Goal: Task Accomplishment & Management: Complete application form

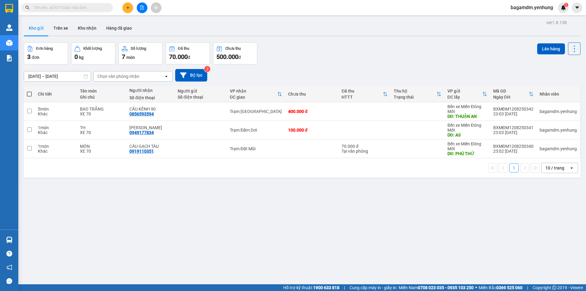
click at [27, 93] on th at bounding box center [29, 94] width 11 height 16
click at [28, 93] on span at bounding box center [29, 94] width 5 height 5
click at [29, 91] on input "checkbox" at bounding box center [29, 91] width 0 height 0
checkbox input "true"
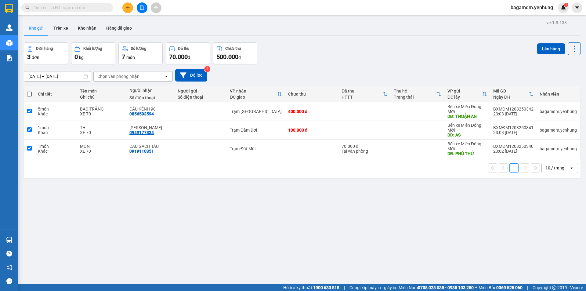
checkbox input "true"
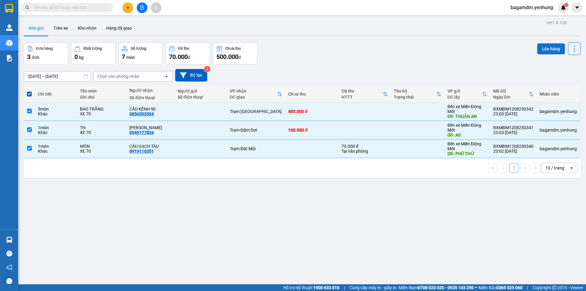
click at [542, 45] on button "Lên hàng" at bounding box center [551, 48] width 28 height 11
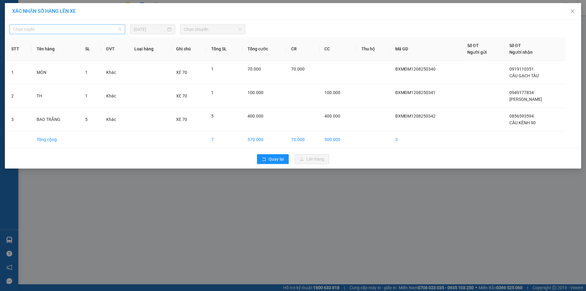
click at [71, 26] on span "Chọn tuyến" at bounding box center [67, 29] width 108 height 9
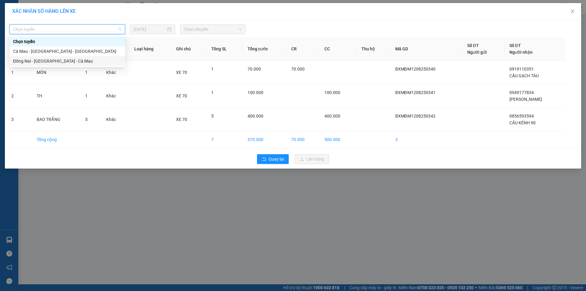
click at [46, 63] on div "Đồng Nai - [GEOGRAPHIC_DATA] - Cà Mau" at bounding box center [67, 61] width 108 height 7
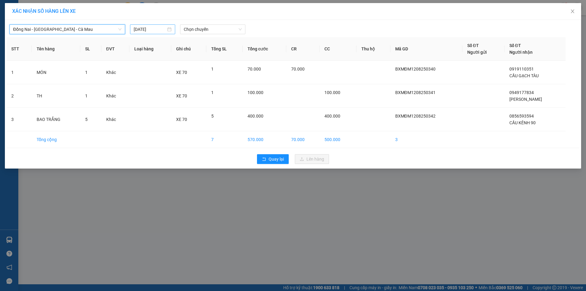
click at [144, 29] on input "[DATE]" at bounding box center [150, 29] width 32 height 7
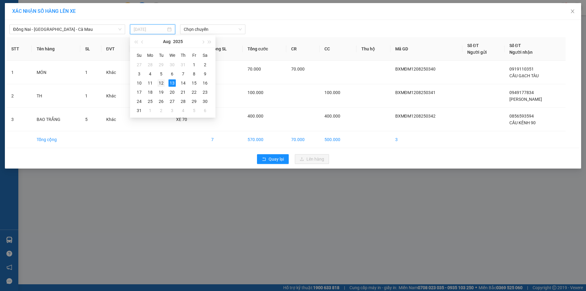
click at [162, 85] on div "12" at bounding box center [161, 82] width 7 height 7
type input "[DATE]"
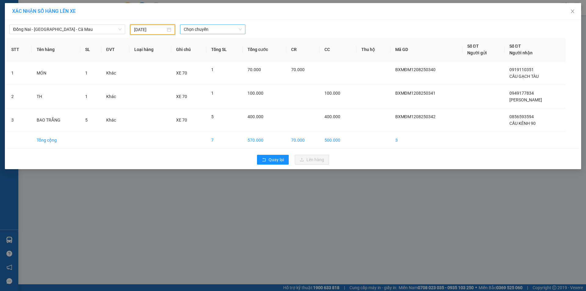
click at [203, 29] on span "Chọn chuyến" at bounding box center [213, 29] width 58 height 9
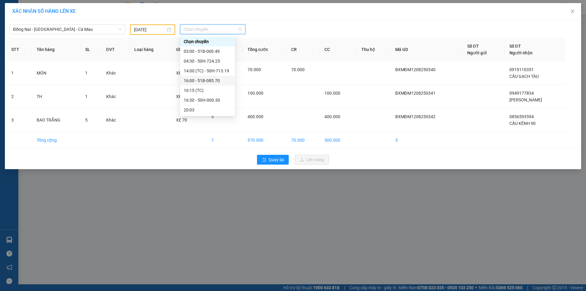
click at [201, 77] on div "16:00 - 51B-085.70" at bounding box center [208, 80] width 48 height 7
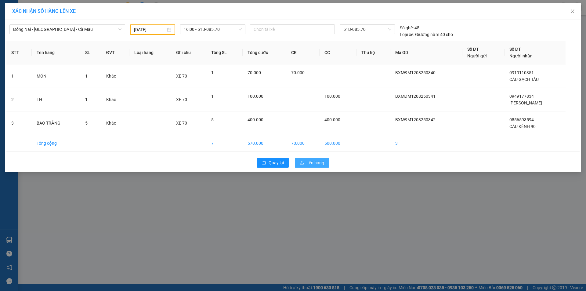
click at [312, 164] on span "Lên hàng" at bounding box center [316, 162] width 18 height 7
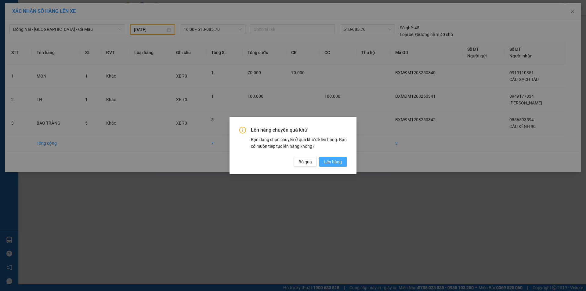
click at [338, 160] on span "Lên hàng" at bounding box center [333, 161] width 18 height 7
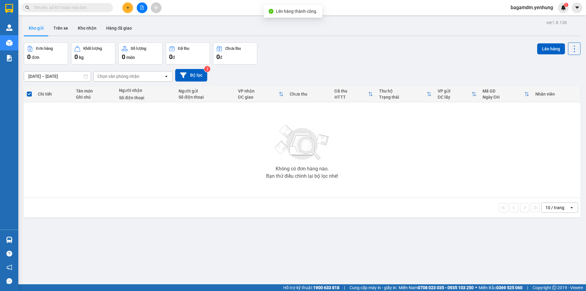
click at [141, 7] on icon "file-add" at bounding box center [142, 7] width 4 height 4
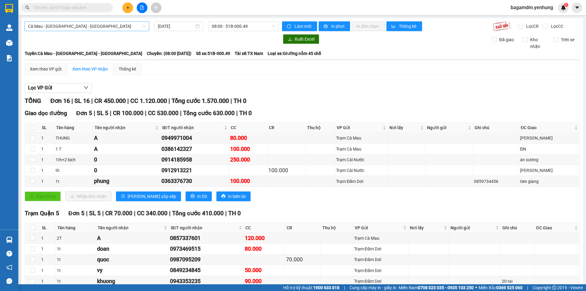
click at [83, 25] on span "Cà Mau - [GEOGRAPHIC_DATA] - [GEOGRAPHIC_DATA]" at bounding box center [87, 26] width 118 height 9
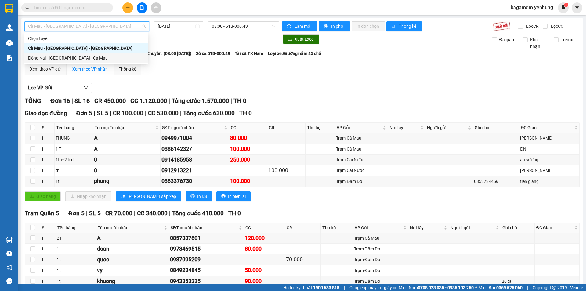
click at [80, 59] on div "Đồng Nai - [GEOGRAPHIC_DATA] - Cà Mau" at bounding box center [86, 58] width 117 height 7
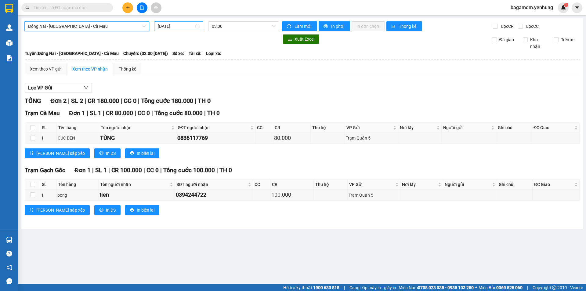
click at [170, 26] on input "[DATE]" at bounding box center [176, 26] width 36 height 7
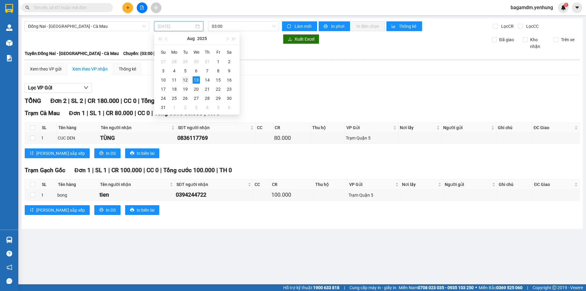
click at [188, 81] on div "12" at bounding box center [185, 79] width 7 height 7
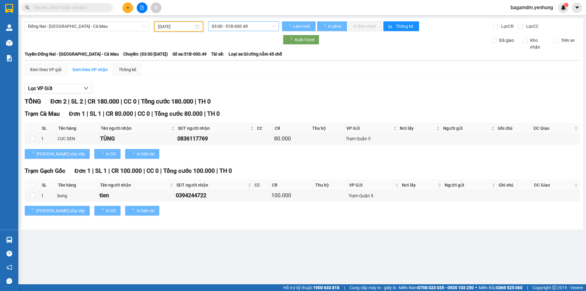
click at [233, 25] on span "03:00 - 51B-000.49" at bounding box center [244, 26] width 64 height 9
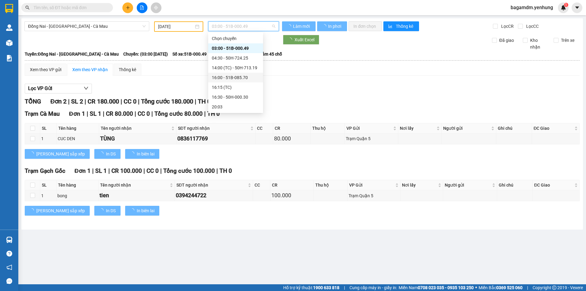
click at [218, 76] on div "16:00 - 51B-085.70" at bounding box center [236, 77] width 48 height 7
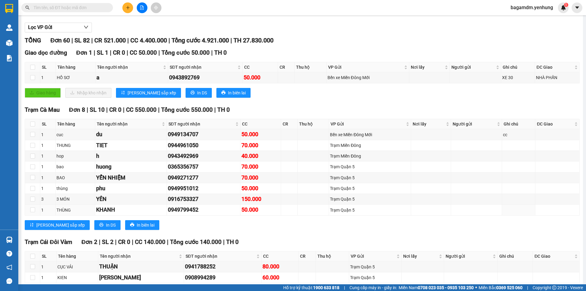
scroll to position [153, 0]
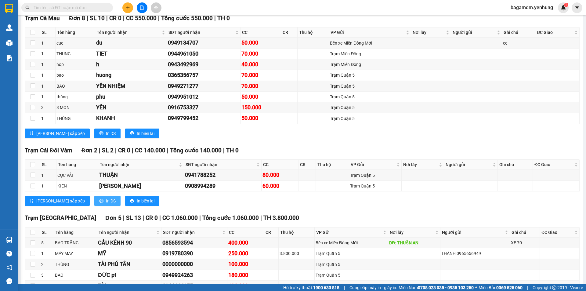
click at [106, 199] on span "In DS" at bounding box center [111, 201] width 10 height 7
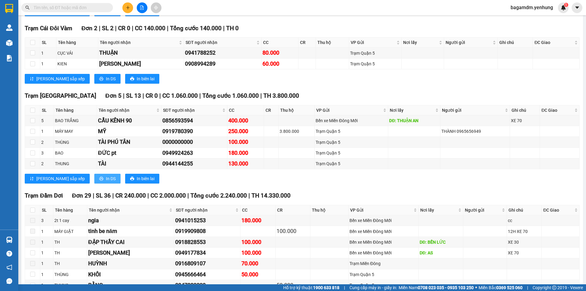
click at [94, 183] on button "In DS" at bounding box center [107, 179] width 26 height 10
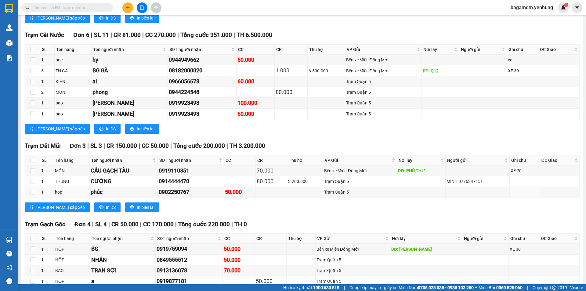
scroll to position [825, 0]
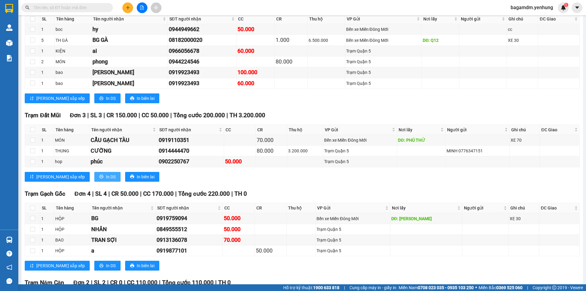
click at [94, 176] on button "In DS" at bounding box center [107, 177] width 26 height 10
click at [106, 264] on span "In DS" at bounding box center [111, 265] width 10 height 7
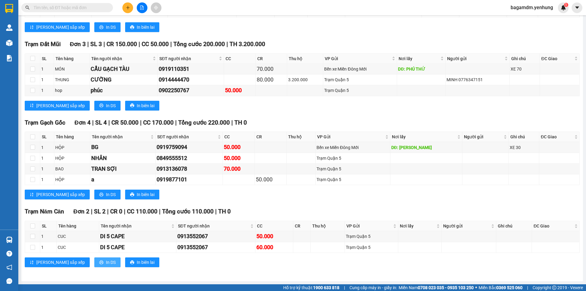
click at [106, 264] on span "In DS" at bounding box center [111, 262] width 10 height 7
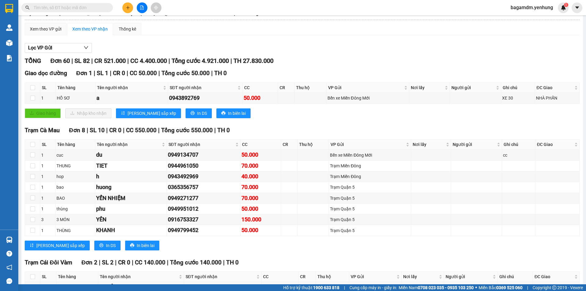
scroll to position [0, 0]
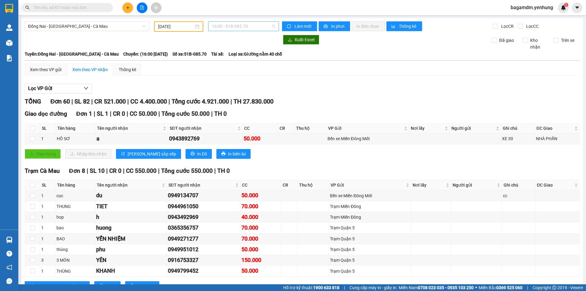
click at [248, 29] on span "16:00 - 51B-085.70" at bounding box center [244, 26] width 64 height 9
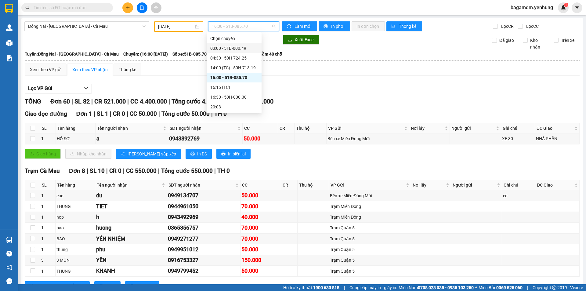
click at [240, 50] on div "03:00 - 51B-000.49" at bounding box center [234, 48] width 48 height 7
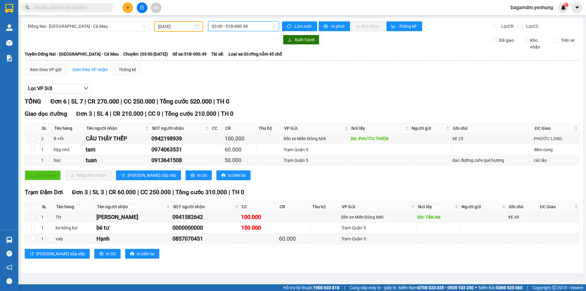
click at [312, 100] on div "TỔNG Đơn 6 | SL 7 | CR 270.000 | CC 250.000 | Tổng cước 520.000 | TH 0" at bounding box center [302, 101] width 555 height 9
click at [169, 28] on input "[DATE]" at bounding box center [176, 26] width 36 height 7
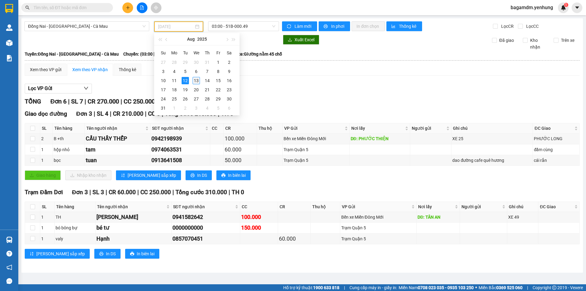
click at [195, 82] on div "13" at bounding box center [196, 80] width 7 height 7
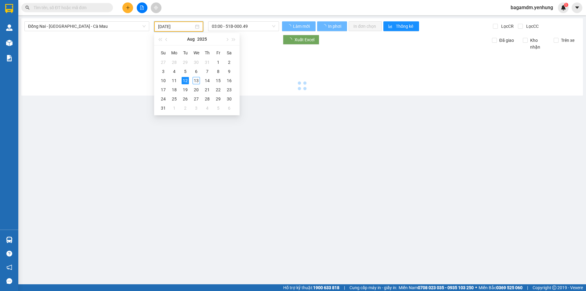
type input "[DATE]"
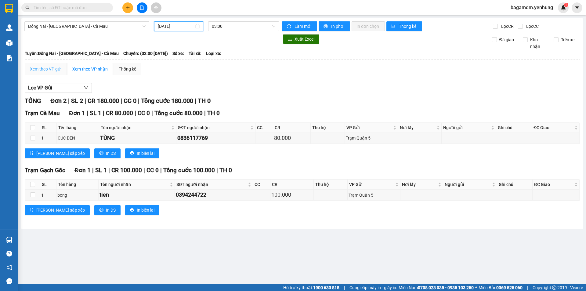
click at [54, 64] on div "Xem theo VP gửi" at bounding box center [46, 69] width 42 height 12
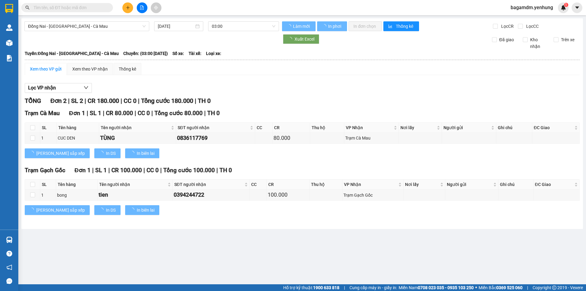
click at [53, 68] on div "Xem theo VP gửi" at bounding box center [45, 69] width 31 height 7
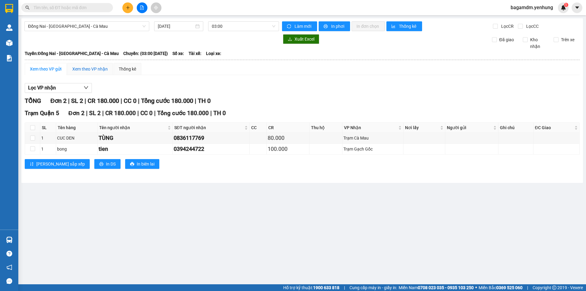
click at [100, 66] on div "Xem theo VP nhận" at bounding box center [89, 69] width 35 height 7
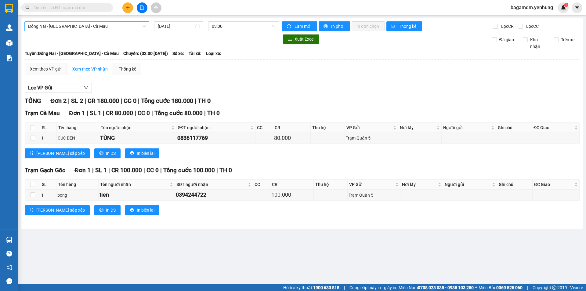
click at [102, 28] on span "Đồng Nai - [GEOGRAPHIC_DATA] - Cà Mau" at bounding box center [87, 26] width 118 height 9
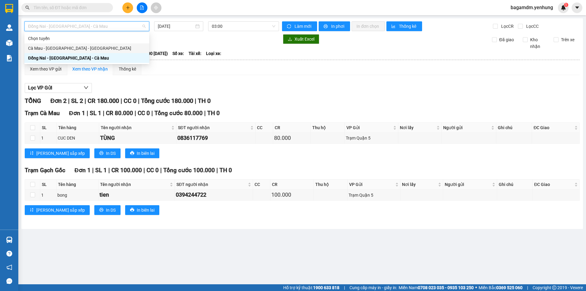
click at [84, 50] on div "Cà Mau - [GEOGRAPHIC_DATA] - [GEOGRAPHIC_DATA]" at bounding box center [87, 48] width 118 height 7
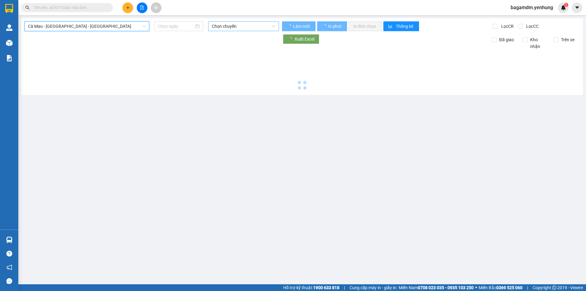
type input "[DATE]"
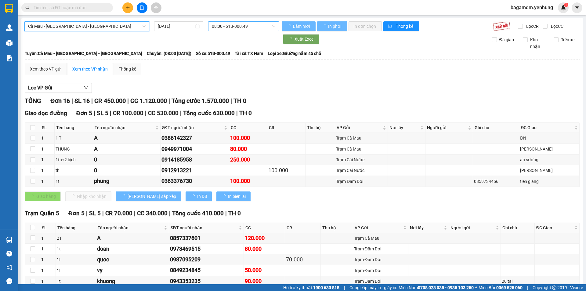
click at [232, 27] on span "08:00 - 51B-000.49" at bounding box center [244, 26] width 64 height 9
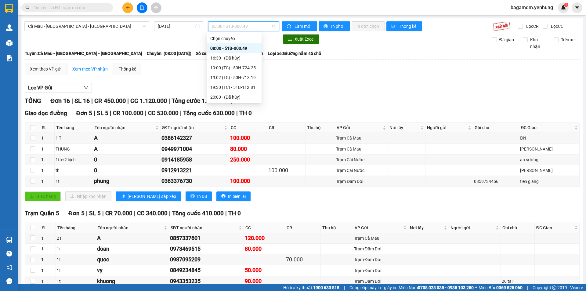
click at [156, 84] on div "Lọc VP Gửi" at bounding box center [302, 88] width 555 height 10
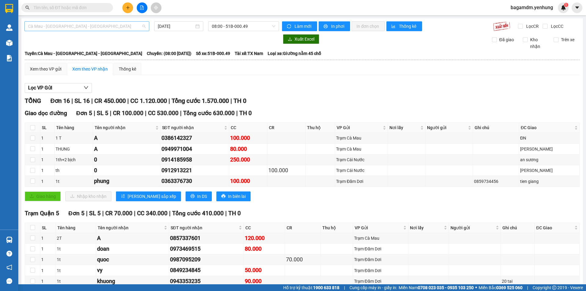
click at [48, 27] on span "Cà Mau - [GEOGRAPHIC_DATA] - [GEOGRAPHIC_DATA]" at bounding box center [87, 26] width 118 height 9
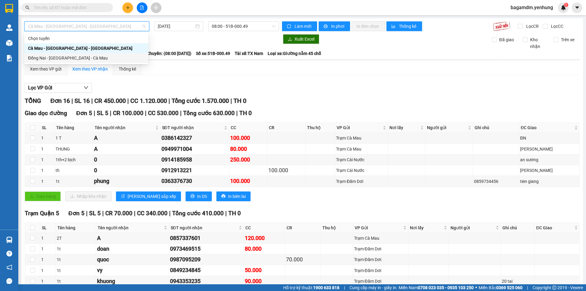
click at [46, 56] on div "Đồng Nai - [GEOGRAPHIC_DATA] - Cà Mau" at bounding box center [86, 58] width 117 height 7
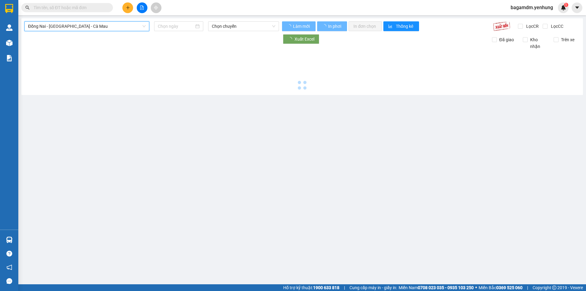
type input "[DATE]"
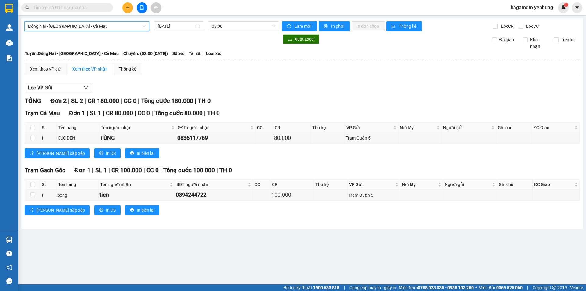
click at [309, 87] on div "Lọc VP Gửi" at bounding box center [302, 88] width 555 height 10
click at [221, 23] on span "03:00" at bounding box center [244, 26] width 64 height 9
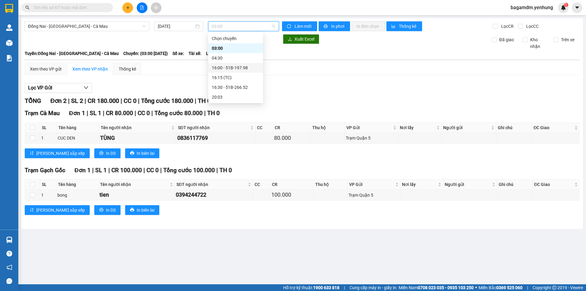
click at [230, 67] on div "16:00 - 51B-197.98" at bounding box center [236, 67] width 48 height 7
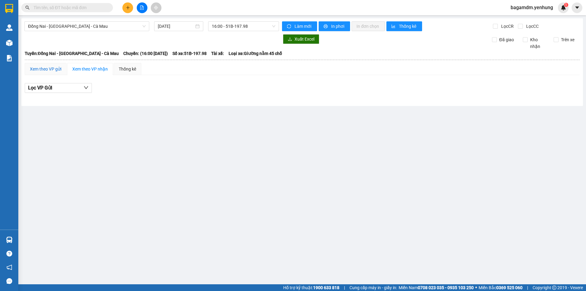
click at [49, 68] on div "Xem theo VP gửi" at bounding box center [45, 69] width 31 height 7
click at [231, 26] on span "16:00 - 51B-197.98" at bounding box center [244, 26] width 64 height 9
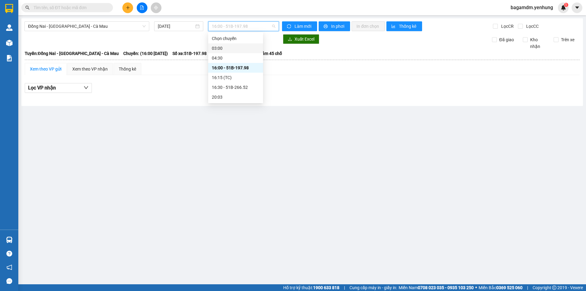
click at [222, 46] on div "03:00" at bounding box center [236, 48] width 48 height 7
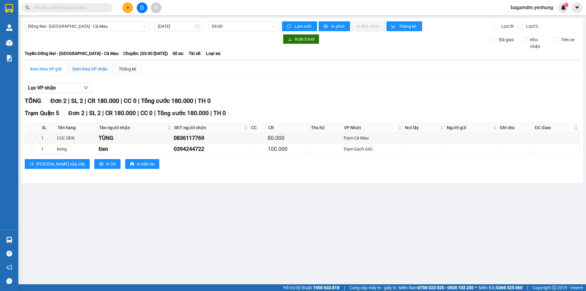
click at [91, 67] on div "Xem theo VP nhận" at bounding box center [89, 69] width 35 height 7
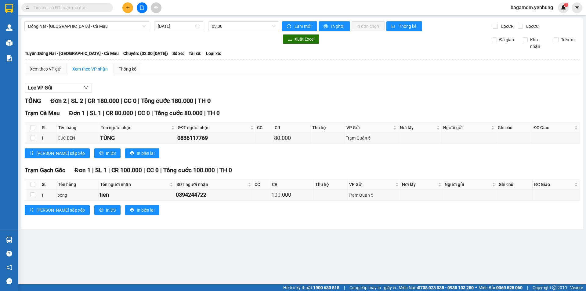
click at [78, 9] on input "text" at bounding box center [70, 7] width 72 height 7
click at [125, 9] on button at bounding box center [127, 7] width 11 height 11
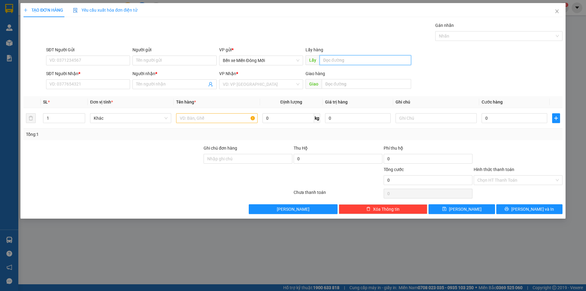
drag, startPoint x: 339, startPoint y: 60, endPoint x: 336, endPoint y: 58, distance: 3.9
click at [340, 60] on input "text" at bounding box center [366, 60] width 92 height 10
type input "CÁI TẮC"
click at [105, 80] on input "SĐT Người Nhận *" at bounding box center [88, 84] width 84 height 10
type input "0917226260"
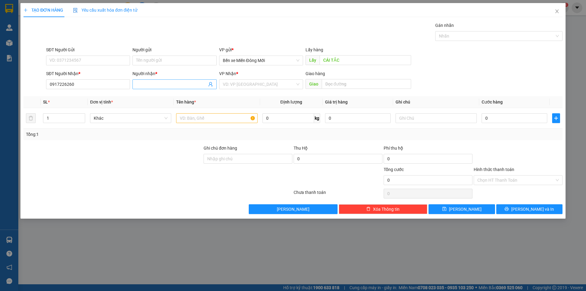
click at [167, 87] on input "Người nhận *" at bounding box center [171, 84] width 71 height 7
type input "HUỲNH NHI"
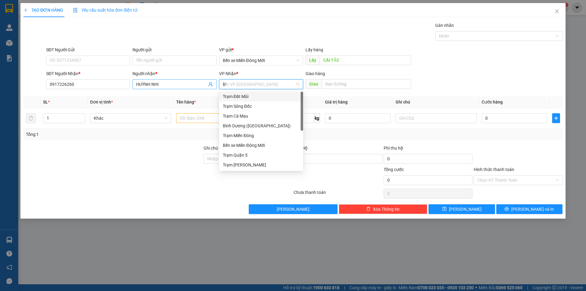
type input "D"
type input "Đ"
type input "DD"
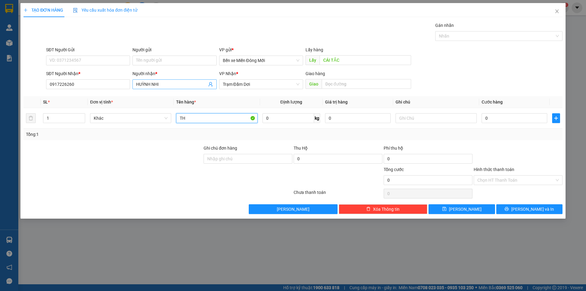
type input "TH"
type input "0"
type input "XE 92"
type input "5"
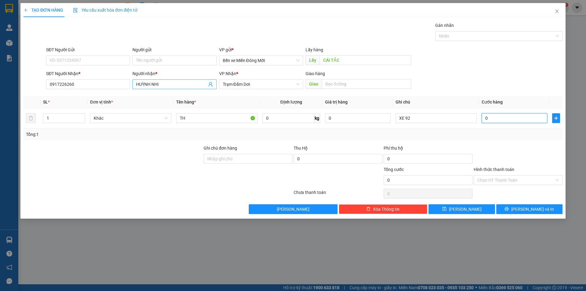
type input "5"
type input "50"
type input "50.000"
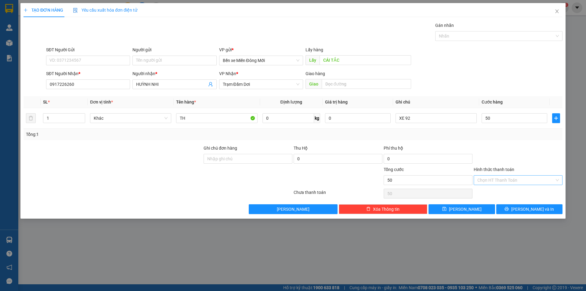
type input "50.000"
click at [494, 184] on input "Hình thức thanh toán" at bounding box center [516, 180] width 77 height 9
click at [493, 186] on div "Hình thức thanh toán Chọn HT Thanh Toán" at bounding box center [518, 176] width 89 height 21
drag, startPoint x: 493, startPoint y: 189, endPoint x: 493, endPoint y: 177, distance: 12.2
click at [493, 188] on div "Chọn HT Thanh Toán" at bounding box center [518, 194] width 90 height 12
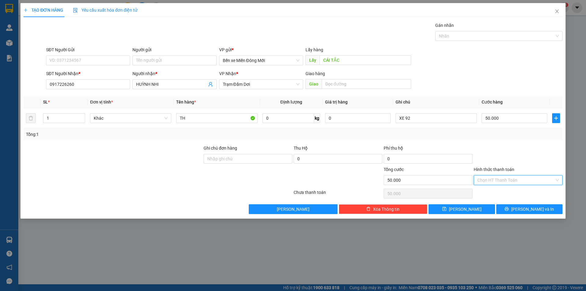
drag, startPoint x: 493, startPoint y: 177, endPoint x: 492, endPoint y: 191, distance: 14.1
click at [493, 180] on input "Hình thức thanh toán" at bounding box center [516, 180] width 77 height 9
click at [492, 192] on div "Tại văn phòng" at bounding box center [519, 192] width 82 height 7
type input "0"
click at [485, 213] on button "[PERSON_NAME]" at bounding box center [462, 209] width 66 height 10
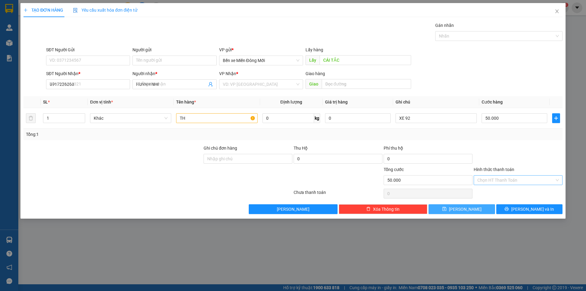
type input "0"
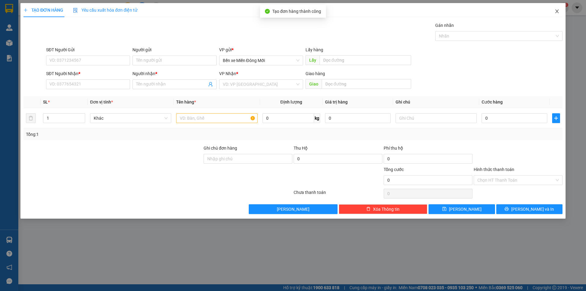
click at [558, 13] on icon "close" at bounding box center [557, 11] width 5 height 5
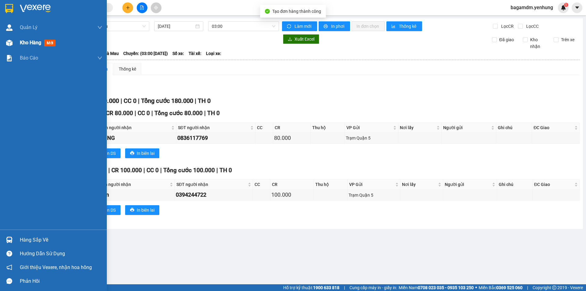
click at [30, 42] on span "Kho hàng" at bounding box center [30, 43] width 21 height 6
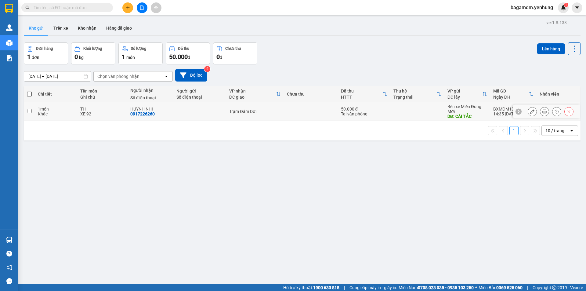
click at [31, 112] on input "checkbox" at bounding box center [29, 111] width 5 height 5
checkbox input "true"
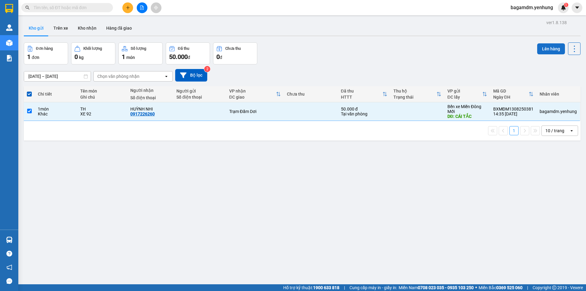
click at [546, 50] on button "Lên hàng" at bounding box center [551, 48] width 28 height 11
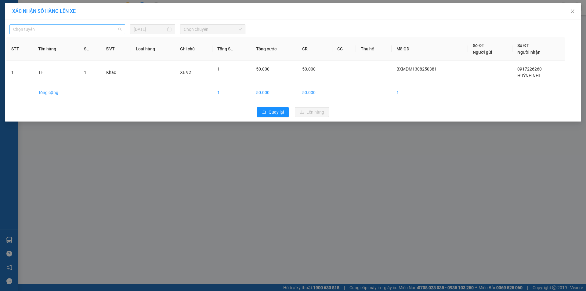
click at [93, 31] on span "Chọn tuyến" at bounding box center [67, 29] width 108 height 9
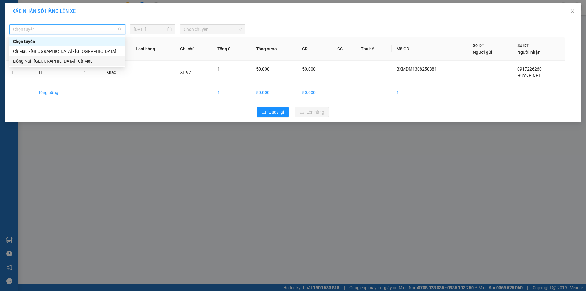
click at [50, 59] on div "Đồng Nai - [GEOGRAPHIC_DATA] - Cà Mau" at bounding box center [67, 61] width 108 height 7
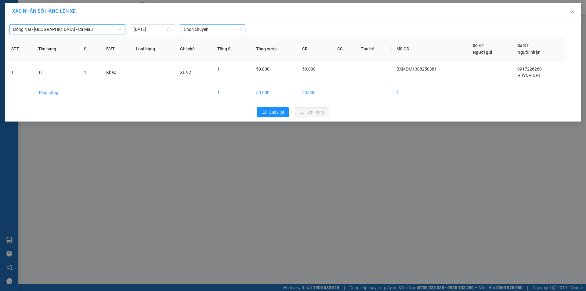
click at [194, 29] on span "Chọn chuyến" at bounding box center [213, 29] width 58 height 9
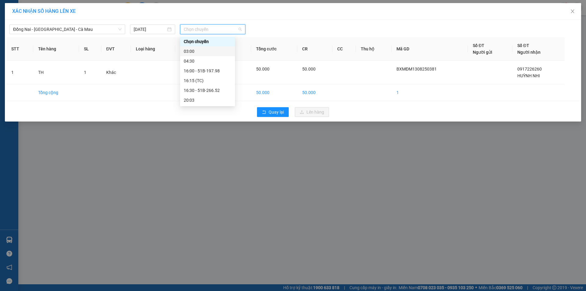
click at [196, 53] on div "03:00" at bounding box center [208, 51] width 48 height 7
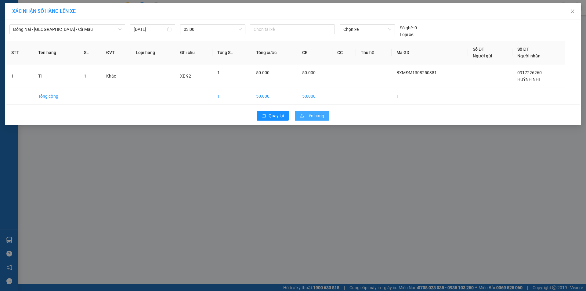
click at [310, 115] on span "Lên hàng" at bounding box center [316, 115] width 18 height 7
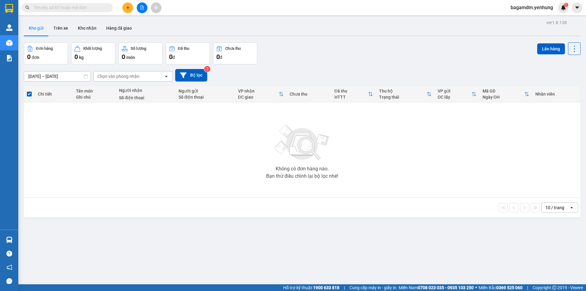
click at [334, 52] on div "Đơn hàng 0 đơn Khối lượng 0 kg Số lượng 0 món Đã thu 0 đ Chưa thu 0 đ Lên hàng" at bounding box center [302, 53] width 557 height 22
click at [343, 61] on div "Đơn hàng 0 đơn Khối lượng 0 kg Số lượng 0 món Đã thu 0 đ Chưa thu 0 đ Lên hàng" at bounding box center [302, 53] width 557 height 22
click at [146, 7] on button at bounding box center [142, 7] width 11 height 11
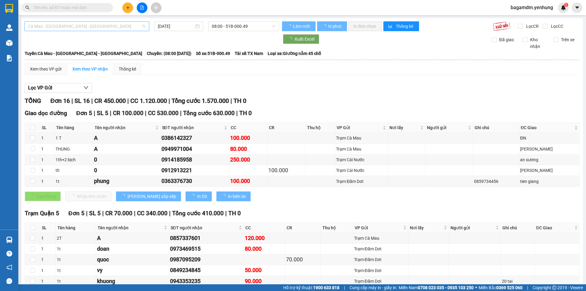
click at [95, 24] on span "Cà Mau - [GEOGRAPHIC_DATA] - [GEOGRAPHIC_DATA]" at bounding box center [87, 26] width 118 height 9
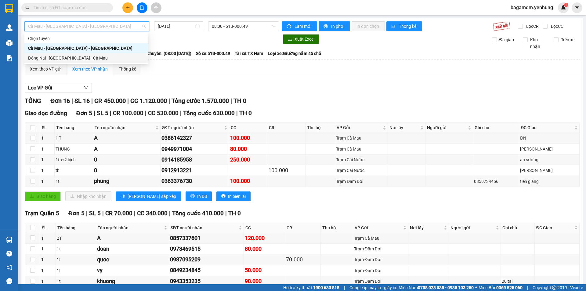
click at [62, 59] on div "Đồng Nai - [GEOGRAPHIC_DATA] - Cà Mau" at bounding box center [86, 58] width 117 height 7
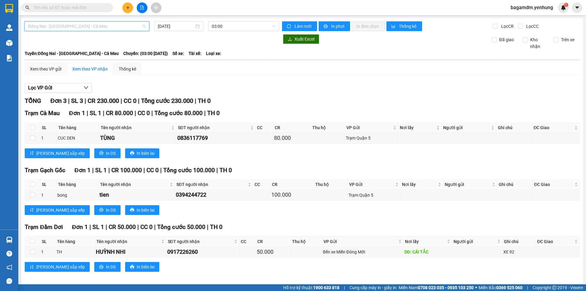
click at [71, 27] on span "Đồng Nai - [GEOGRAPHIC_DATA] - Cà Mau" at bounding box center [87, 26] width 118 height 9
drag, startPoint x: 191, startPoint y: 39, endPoint x: 209, endPoint y: 27, distance: 22.2
click at [193, 37] on div at bounding box center [151, 39] width 255 height 10
drag, startPoint x: 172, startPoint y: 25, endPoint x: 215, endPoint y: 55, distance: 52.8
click at [175, 27] on input "[DATE]" at bounding box center [176, 26] width 36 height 7
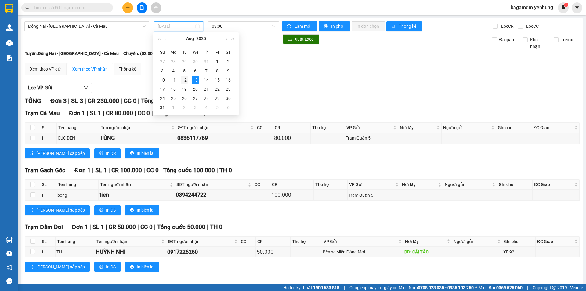
click at [188, 79] on div "12" at bounding box center [184, 79] width 7 height 7
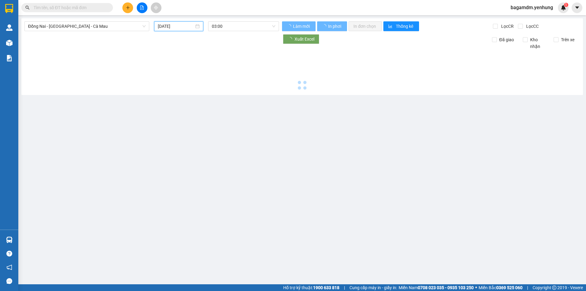
type input "[DATE]"
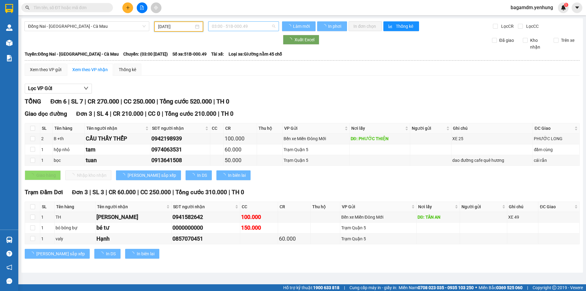
click at [220, 26] on span "03:00 - 51B-000.49" at bounding box center [244, 26] width 64 height 9
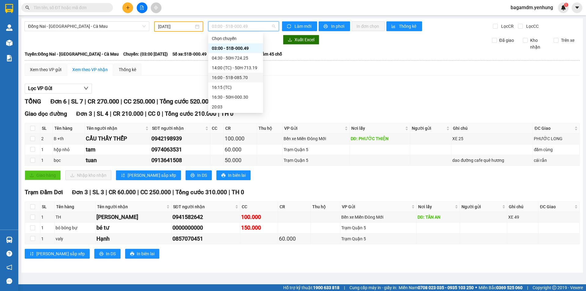
click at [226, 75] on div "16:00 - 51B-085.70" at bounding box center [236, 77] width 48 height 7
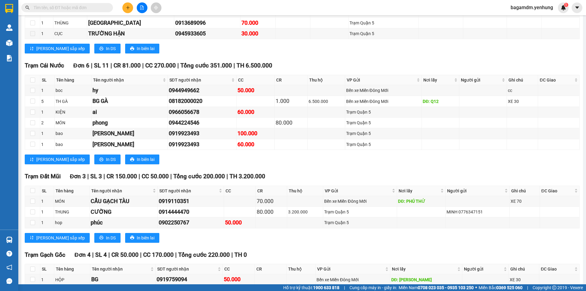
scroll to position [886, 0]
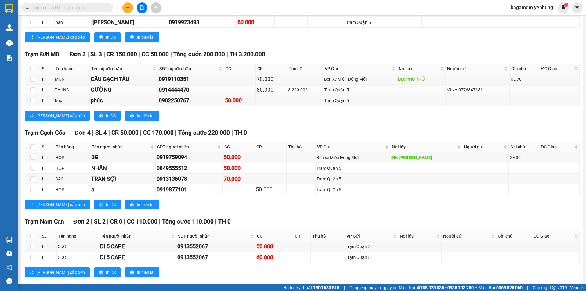
click at [488, 89] on div "MINH 0776347151" at bounding box center [478, 89] width 62 height 7
